Goal: Book appointment/travel/reservation

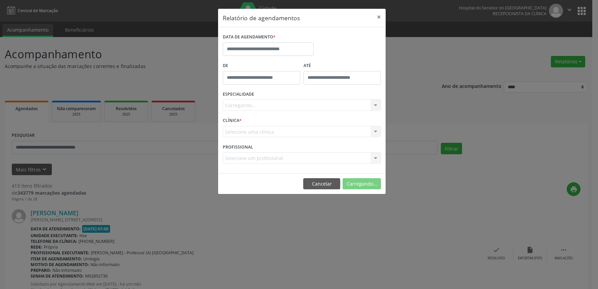
select select "*"
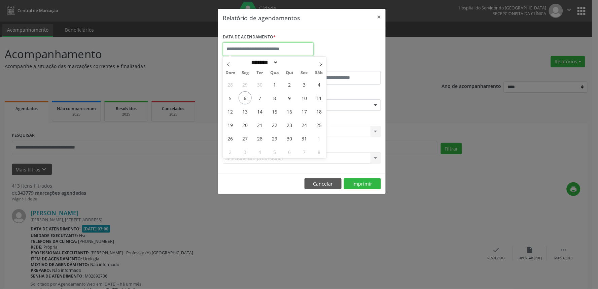
click at [280, 46] on input "text" at bounding box center [268, 48] width 91 height 13
click at [246, 97] on span "6" at bounding box center [245, 97] width 13 height 13
type input "**********"
click at [246, 97] on span "6" at bounding box center [245, 97] width 13 height 13
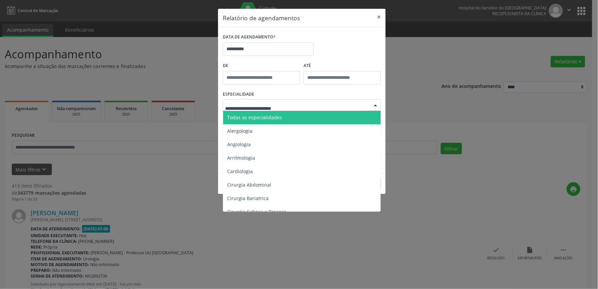
click at [242, 118] on span "Todas as especialidades" at bounding box center [254, 117] width 55 height 6
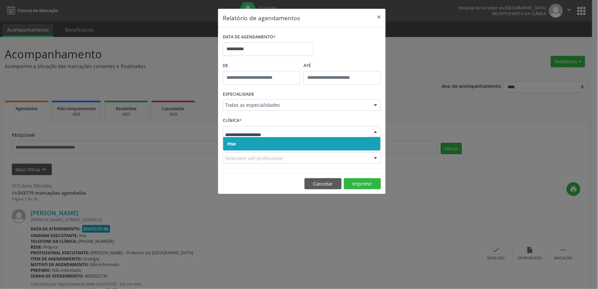
click at [304, 137] on div "Hse Nenhum resultado encontrado para: " " Não há nenhuma opção para ser exibida." at bounding box center [302, 131] width 158 height 11
click at [302, 142] on span "Hse" at bounding box center [301, 143] width 157 height 13
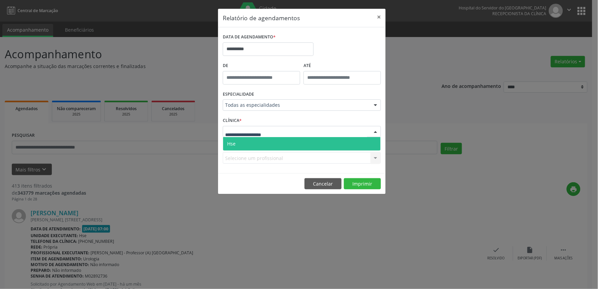
click at [301, 132] on div at bounding box center [302, 131] width 158 height 11
click at [294, 145] on span "Hse" at bounding box center [301, 143] width 157 height 13
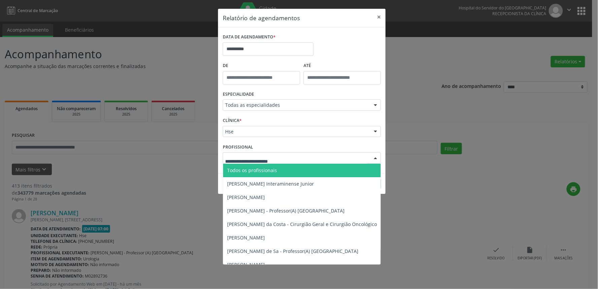
click at [307, 160] on div at bounding box center [302, 157] width 158 height 11
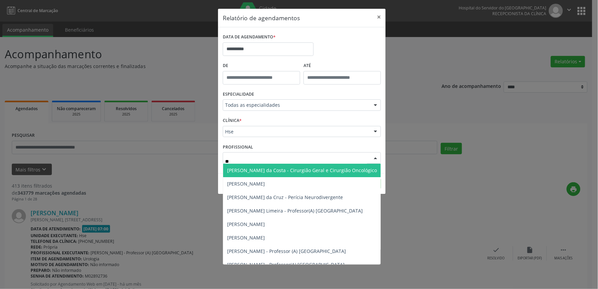
type input "***"
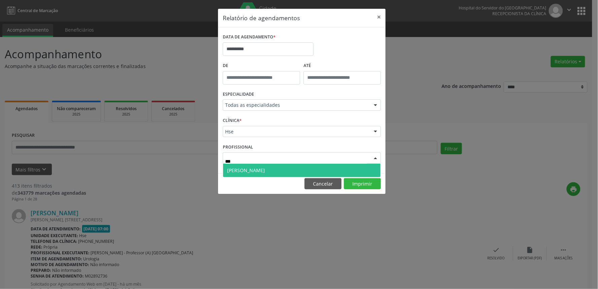
click at [304, 166] on span "Rui Ferreira Tompson Neto" at bounding box center [301, 170] width 157 height 13
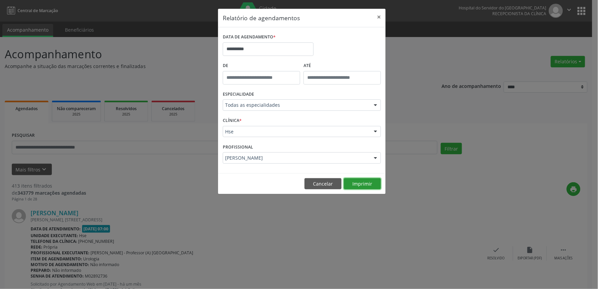
click at [370, 186] on button "Imprimir" at bounding box center [362, 183] width 37 height 11
click at [374, 22] on button "×" at bounding box center [378, 17] width 13 height 16
